Goal: Task Accomplishment & Management: Manage account settings

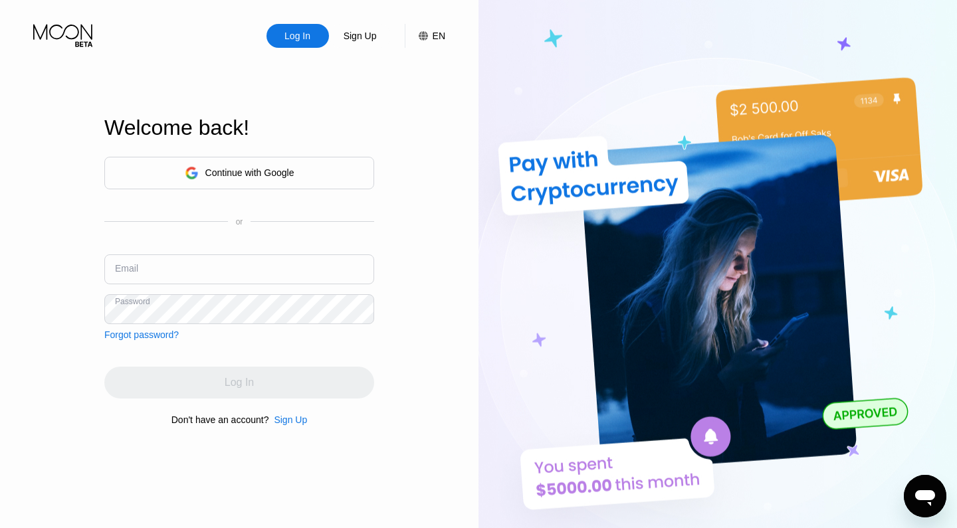
click at [287, 169] on div "Continue with Google" at bounding box center [249, 172] width 89 height 11
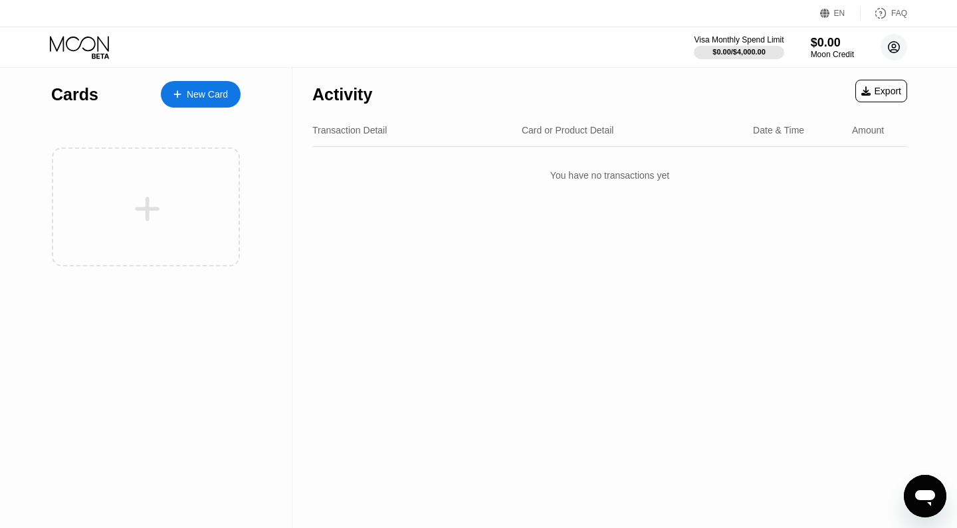
click at [891, 47] on circle at bounding box center [893, 47] width 27 height 27
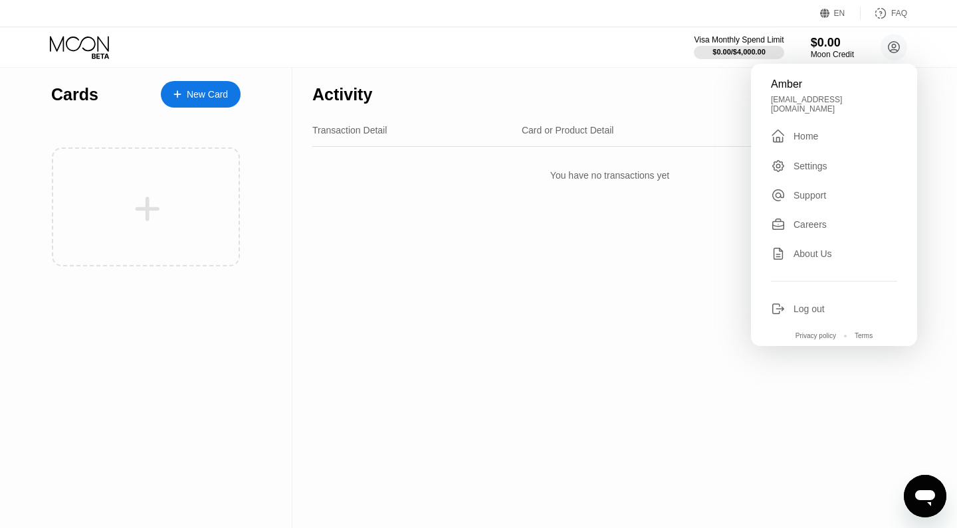
click at [781, 307] on icon at bounding box center [779, 309] width 7 height 4
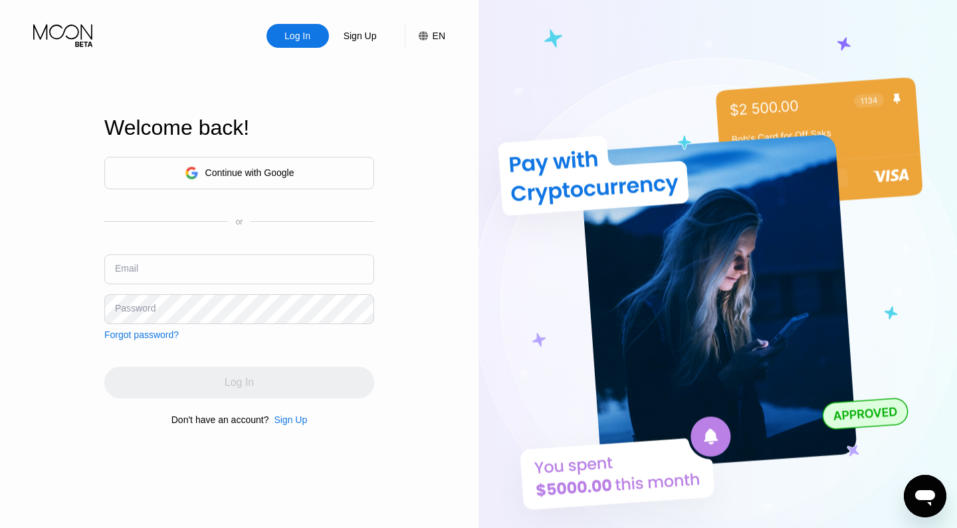
drag, startPoint x: 692, startPoint y: 3, endPoint x: 452, endPoint y: 241, distance: 337.7
click at [452, 241] on div "Log In Sign Up EN Language Select an item Save Welcome back! Continue with Goog…" at bounding box center [239, 290] width 478 height 581
click at [277, 185] on div "Continue with Google" at bounding box center [239, 173] width 270 height 33
click at [278, 178] on div "Continue with Google" at bounding box center [240, 173] width 110 height 21
